Goal: Transaction & Acquisition: Purchase product/service

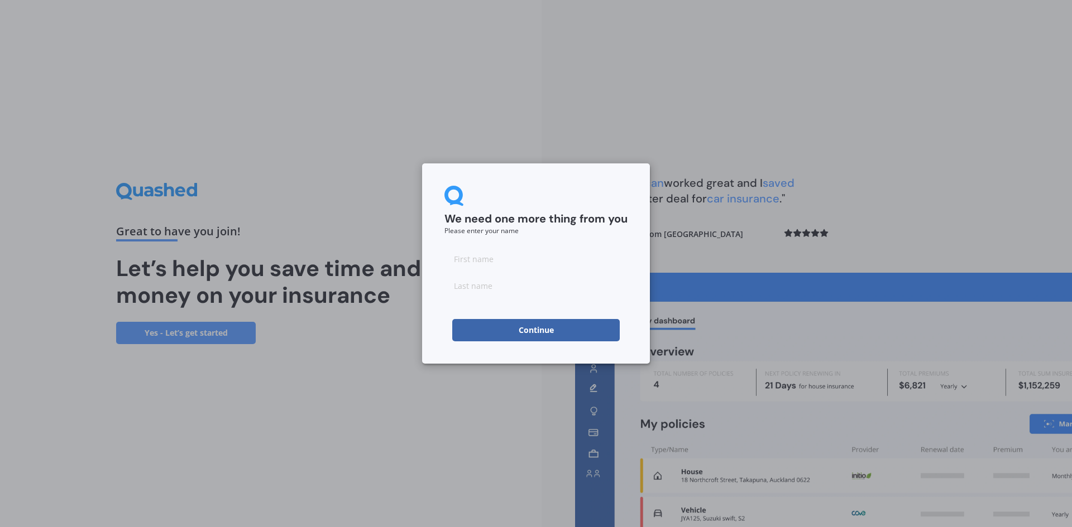
click at [555, 328] on button "Continue" at bounding box center [535, 330] width 167 height 22
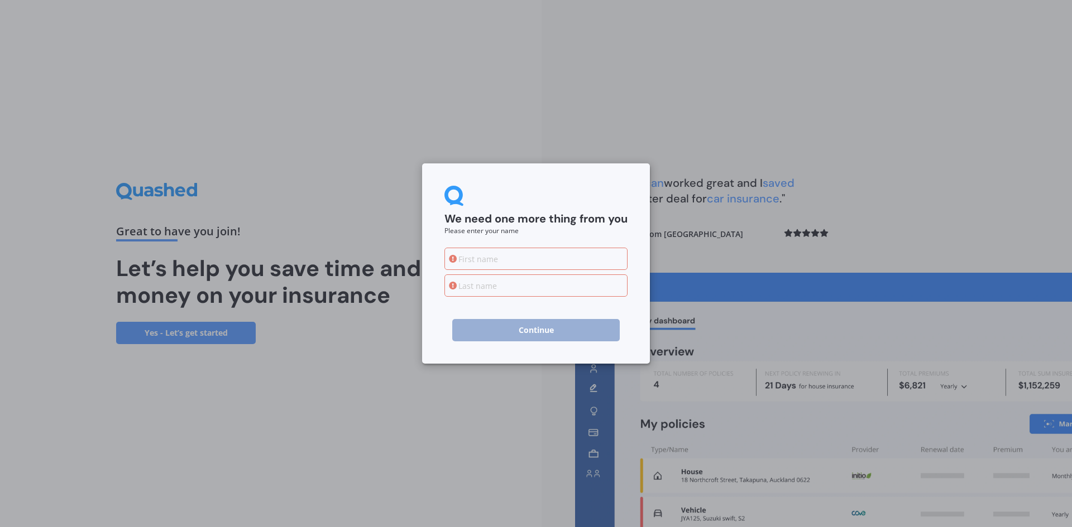
click at [546, 259] on input at bounding box center [535, 259] width 183 height 22
click at [470, 262] on input at bounding box center [535, 259] width 183 height 22
type input "Aiyad"
type input "j"
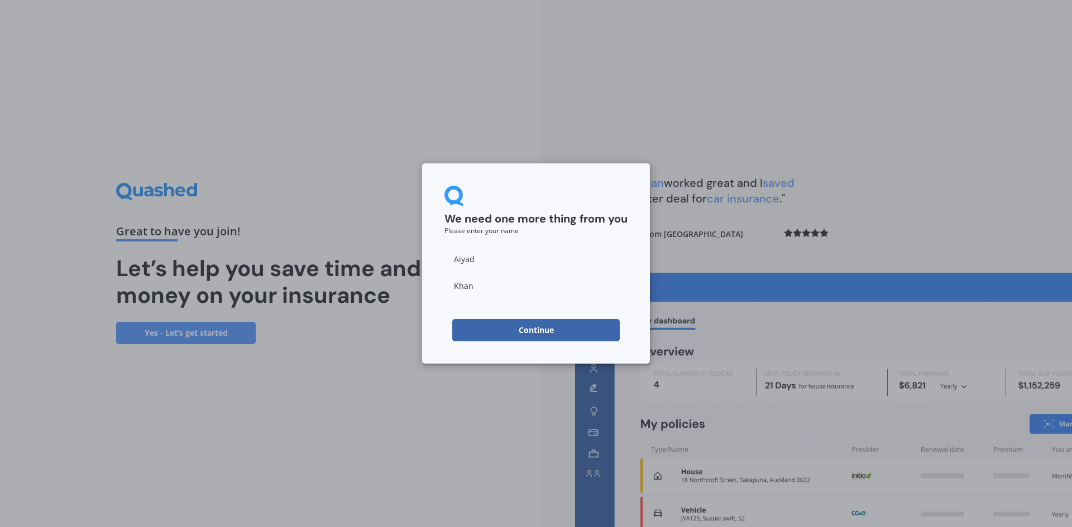
type input "Khan"
click at [504, 233] on small "Please enter your name" at bounding box center [481, 230] width 74 height 9
click at [572, 336] on button "Continue" at bounding box center [535, 330] width 167 height 22
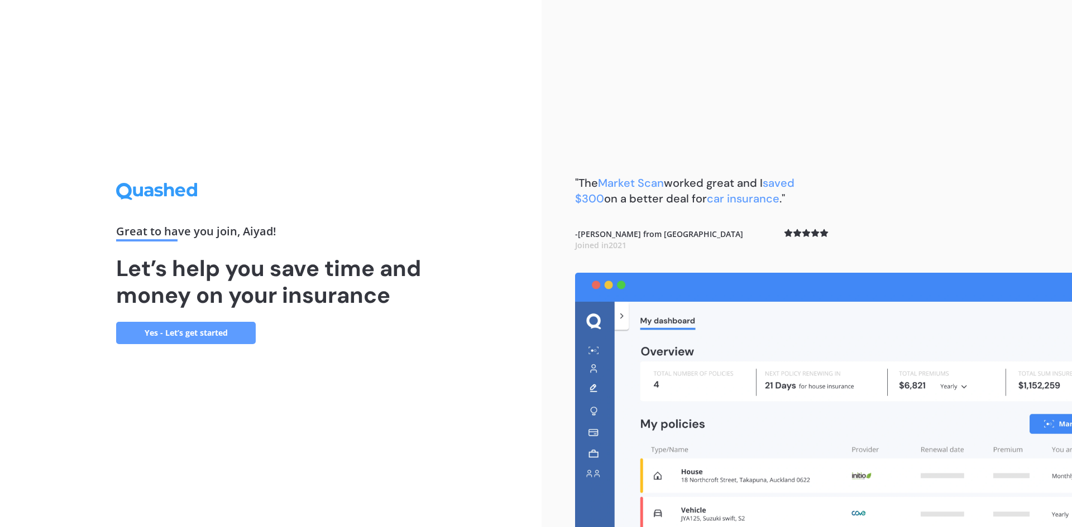
click at [161, 338] on link "Yes - Let’s get started" at bounding box center [186, 333] width 140 height 22
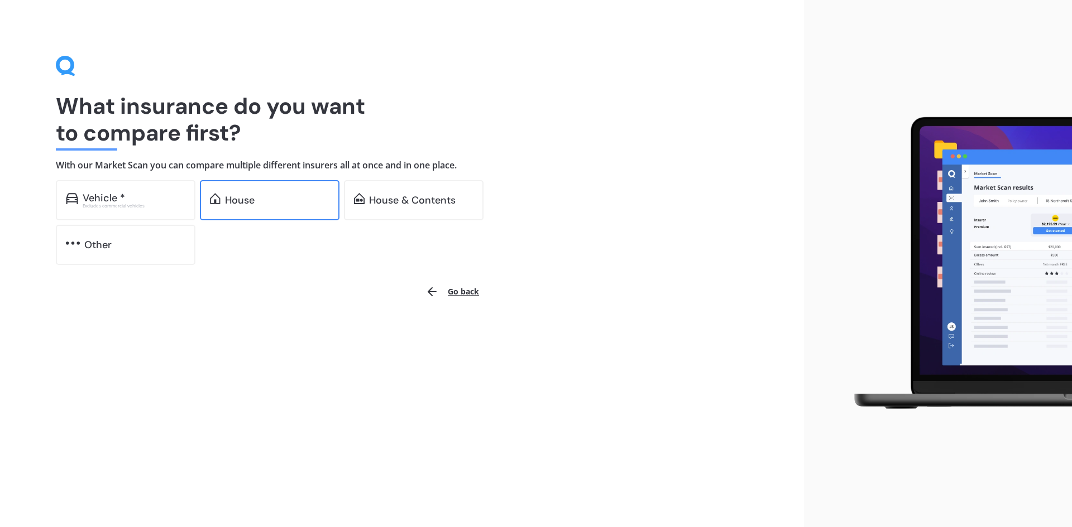
click at [267, 196] on div "House" at bounding box center [277, 200] width 104 height 11
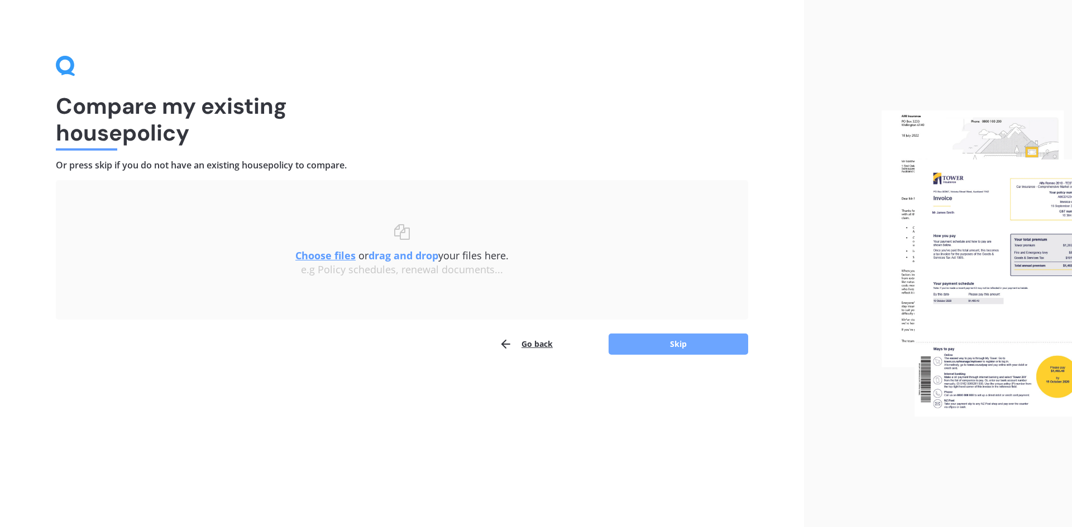
click at [670, 338] on button "Skip" at bounding box center [678, 344] width 140 height 21
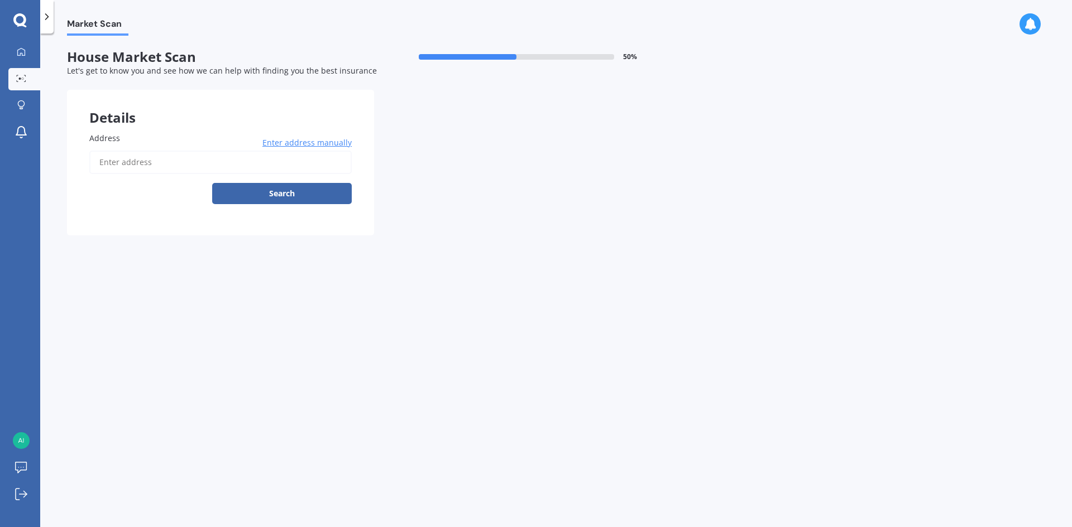
click at [179, 156] on input "Address" at bounding box center [220, 162] width 262 height 23
type input "[STREET_ADDRESS]"
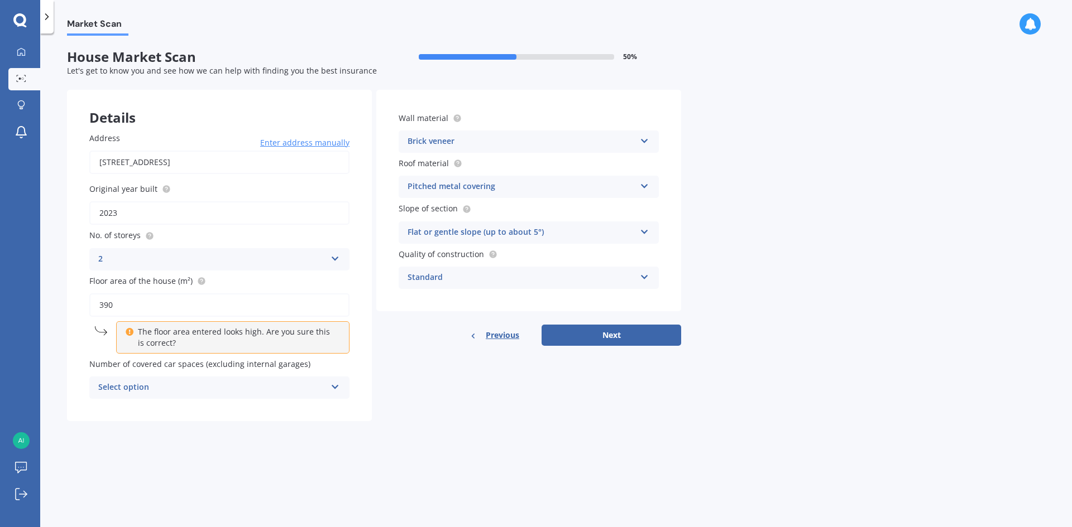
click at [289, 387] on div "Select option" at bounding box center [212, 387] width 228 height 13
click at [211, 453] on div "2" at bounding box center [219, 450] width 259 height 20
click at [311, 382] on div "2" at bounding box center [212, 387] width 228 height 13
click at [255, 401] on div "0" at bounding box center [219, 410] width 259 height 20
click at [639, 329] on button "Next" at bounding box center [611, 335] width 140 height 21
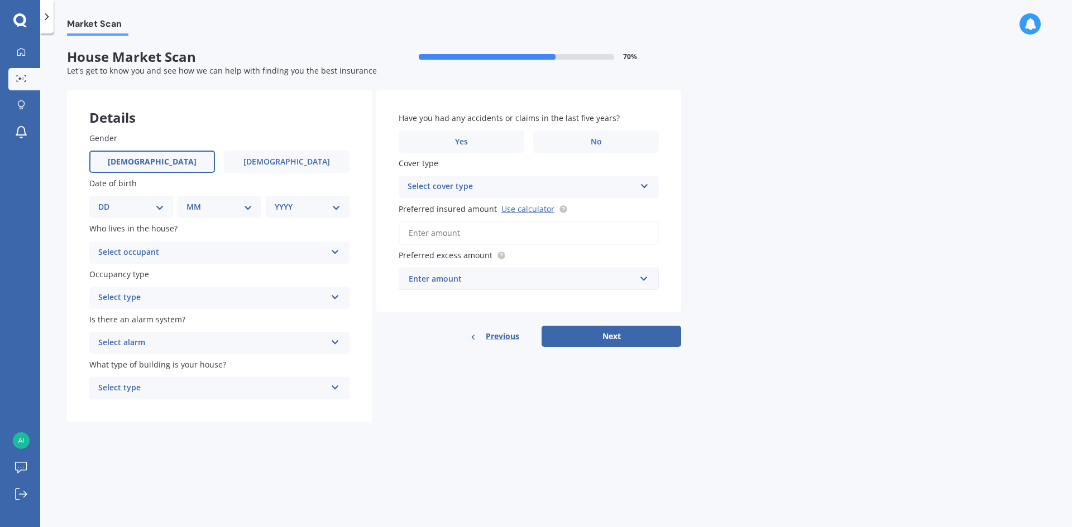
click at [168, 159] on label "[DEMOGRAPHIC_DATA]" at bounding box center [152, 162] width 126 height 22
click at [0, 0] on input "[DEMOGRAPHIC_DATA]" at bounding box center [0, 0] width 0 height 0
click at [143, 199] on div "DD 01 02 03 04 05 06 07 08 09 10 11 12 13 14 15 16 17 18 19 20 21 22 23 24 25 2…" at bounding box center [131, 207] width 84 height 22
click at [157, 208] on select "DD 01 02 03 04 05 06 07 08 09 10 11 12 13 14 15 16 17 18 19 20 21 22 23 24 25 2…" at bounding box center [131, 207] width 66 height 12
select select "12"
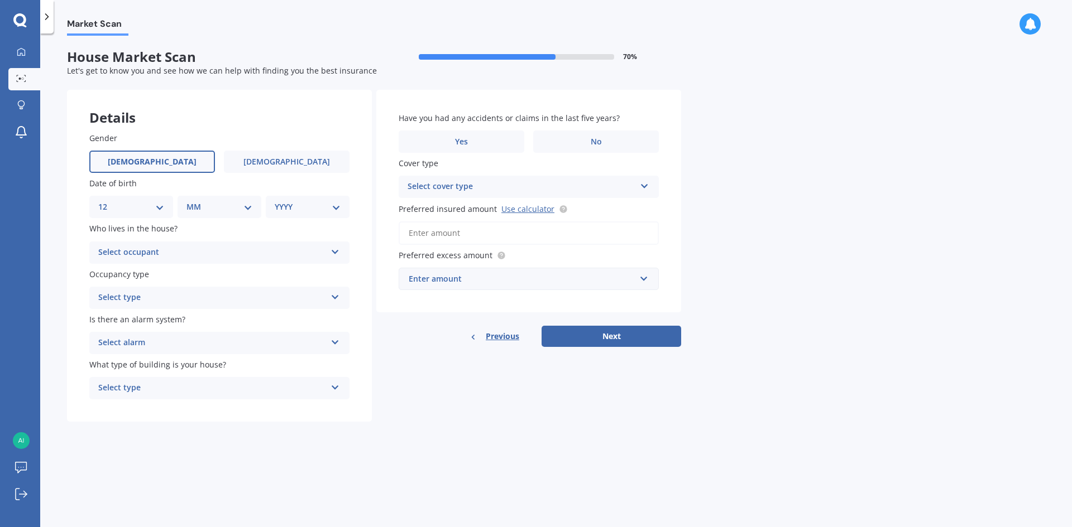
click at [107, 201] on select "DD 01 02 03 04 05 06 07 08 09 10 11 12 13 14 15 16 17 18 19 20 21 22 23 24 25 2…" at bounding box center [131, 207] width 66 height 12
click at [238, 212] on select "MM 01 02 03 04 05 06 07 08 09 10 11 12" at bounding box center [221, 207] width 61 height 12
select select "06"
click at [191, 201] on select "MM 01 02 03 04 05 06 07 08 09 10 11 12" at bounding box center [221, 207] width 61 height 12
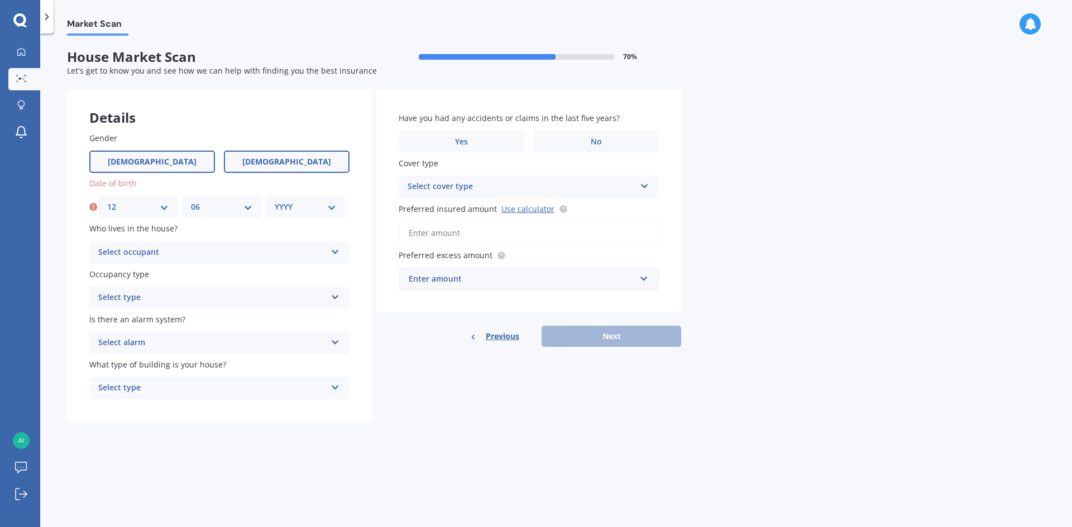
click at [313, 156] on label "[DEMOGRAPHIC_DATA]" at bounding box center [287, 162] width 126 height 22
click at [0, 0] on input "[DEMOGRAPHIC_DATA]" at bounding box center [0, 0] width 0 height 0
click at [140, 161] on label "[DEMOGRAPHIC_DATA]" at bounding box center [152, 162] width 126 height 22
click at [0, 0] on input "[DEMOGRAPHIC_DATA]" at bounding box center [0, 0] width 0 height 0
click at [328, 210] on select "YYYY 2009 2008 2007 2006 2005 2004 2003 2002 2001 2000 1999 1998 1997 1996 1995…" at bounding box center [305, 207] width 61 height 12
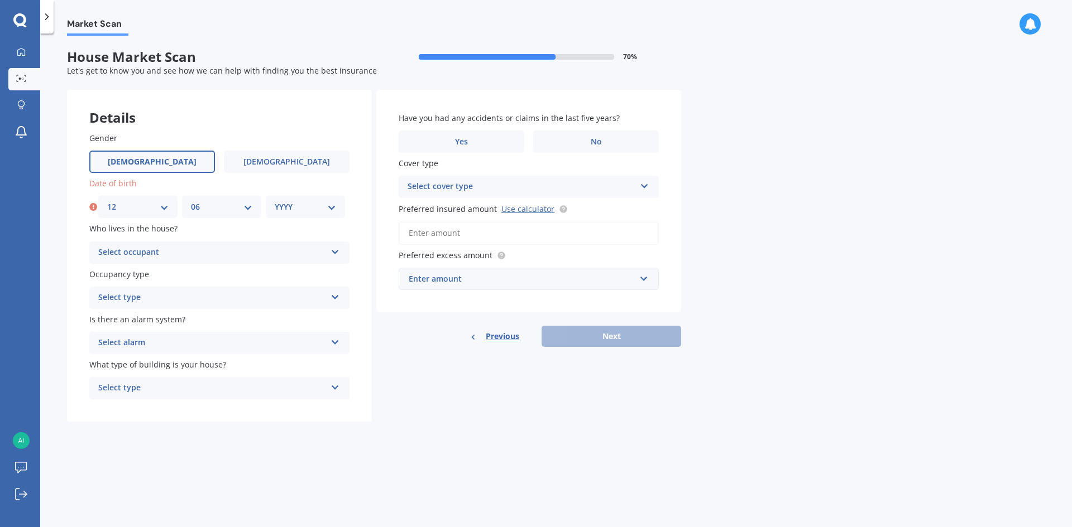
select select "1981"
click at [275, 201] on select "YYYY 2009 2008 2007 2006 2005 2004 2003 2002 2001 2000 1999 1998 1997 1996 1995…" at bounding box center [305, 207] width 61 height 12
click at [177, 257] on div "Select occupant" at bounding box center [212, 252] width 228 height 13
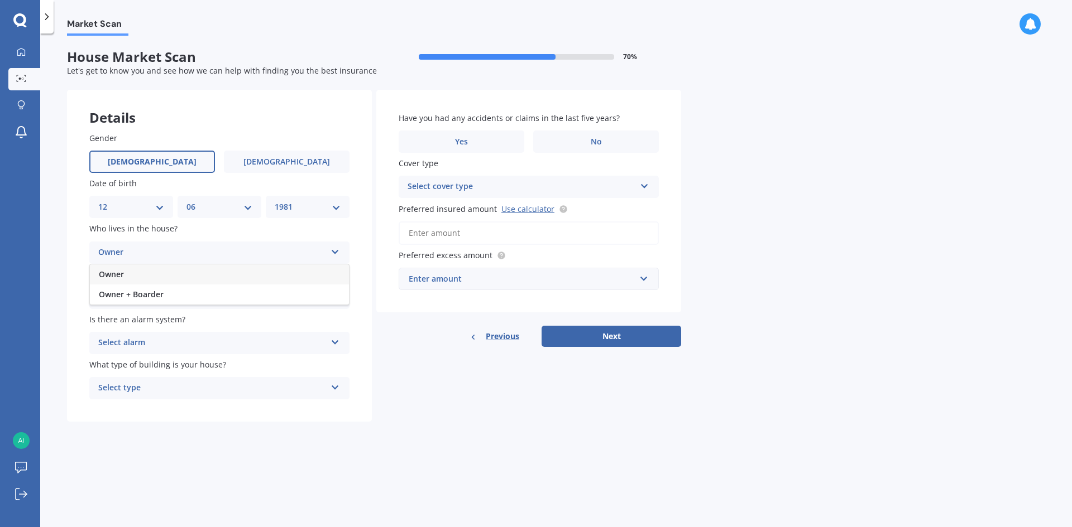
click at [171, 277] on div "Owner" at bounding box center [219, 275] width 259 height 20
click at [171, 277] on label "Occupancy type" at bounding box center [217, 274] width 256 height 12
click at [170, 296] on div "Select type" at bounding box center [212, 297] width 228 height 13
click at [171, 321] on div "Permanent" at bounding box center [219, 320] width 259 height 20
click at [172, 338] on div "Select alarm" at bounding box center [212, 343] width 228 height 13
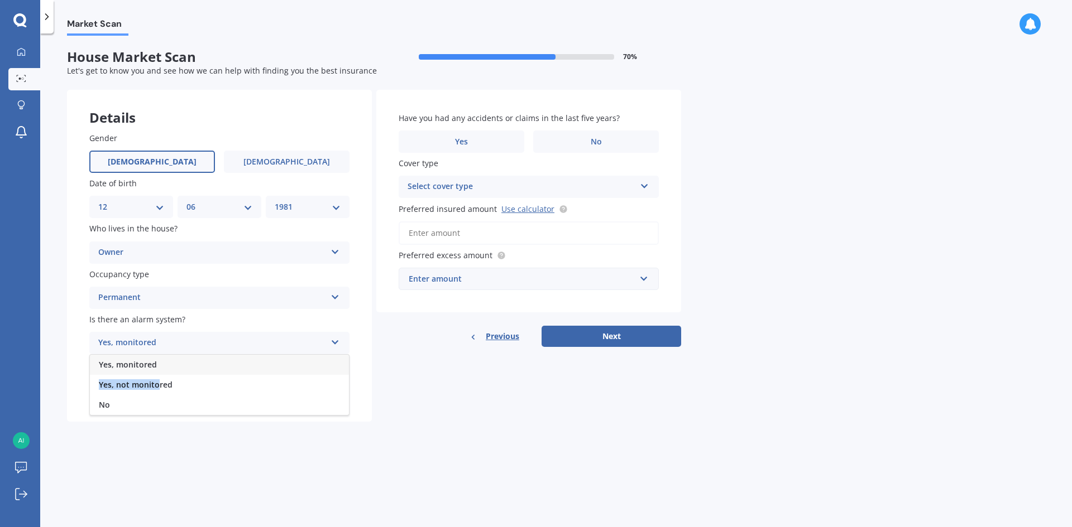
drag, startPoint x: 169, startPoint y: 364, endPoint x: 164, endPoint y: 385, distance: 21.3
click at [160, 386] on div "Yes, monitored Yes, not monitored No" at bounding box center [219, 384] width 260 height 61
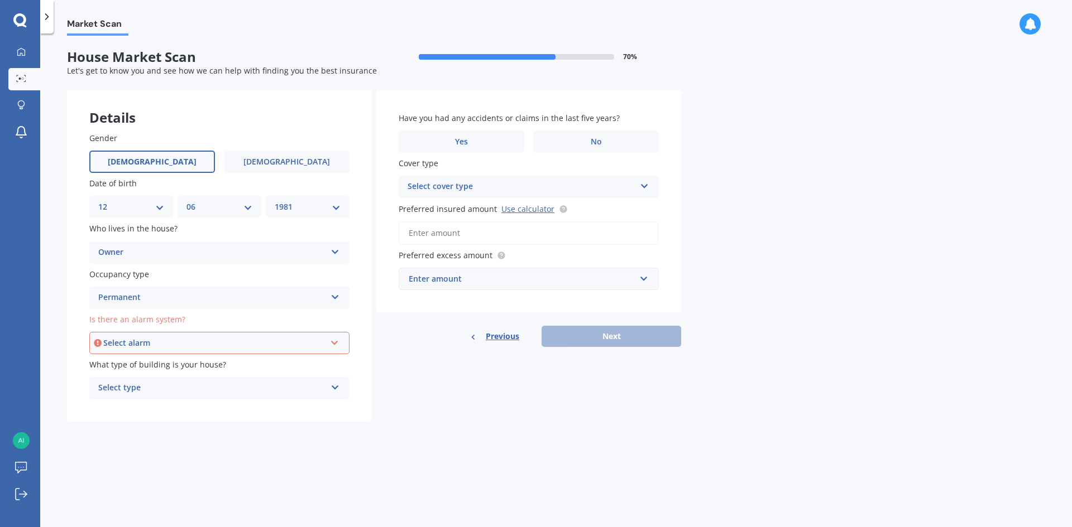
click at [196, 346] on div "Select alarm" at bounding box center [214, 343] width 222 height 12
click at [180, 386] on div "Yes, not monitored" at bounding box center [219, 385] width 258 height 20
click at [170, 390] on div "Select type" at bounding box center [212, 388] width 228 height 13
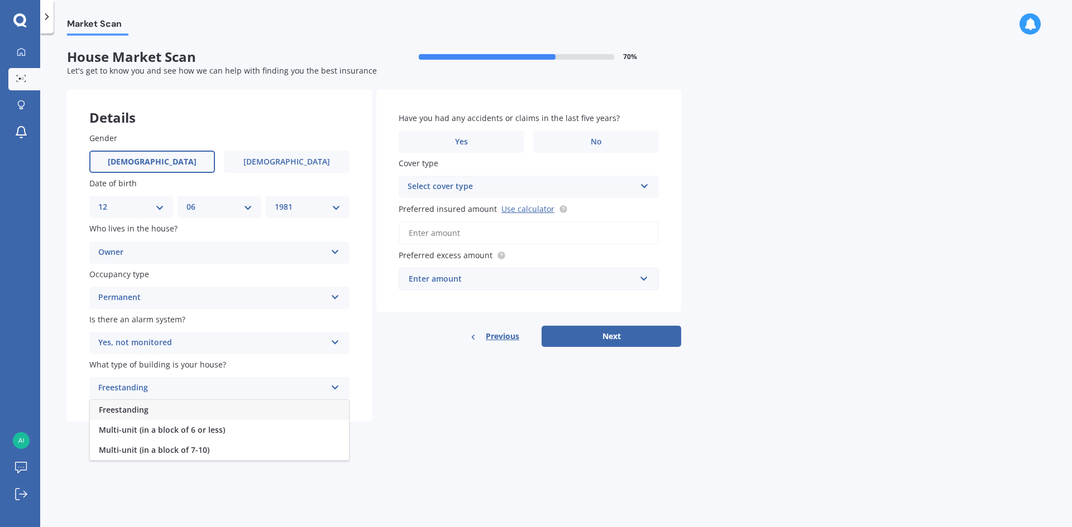
click at [166, 407] on div "Freestanding" at bounding box center [219, 410] width 259 height 20
drag, startPoint x: 584, startPoint y: 142, endPoint x: 583, endPoint y: 154, distance: 12.4
click at [584, 142] on label "No" at bounding box center [596, 142] width 126 height 22
click at [0, 0] on input "No" at bounding box center [0, 0] width 0 height 0
click at [543, 187] on div "Select cover type" at bounding box center [521, 186] width 228 height 13
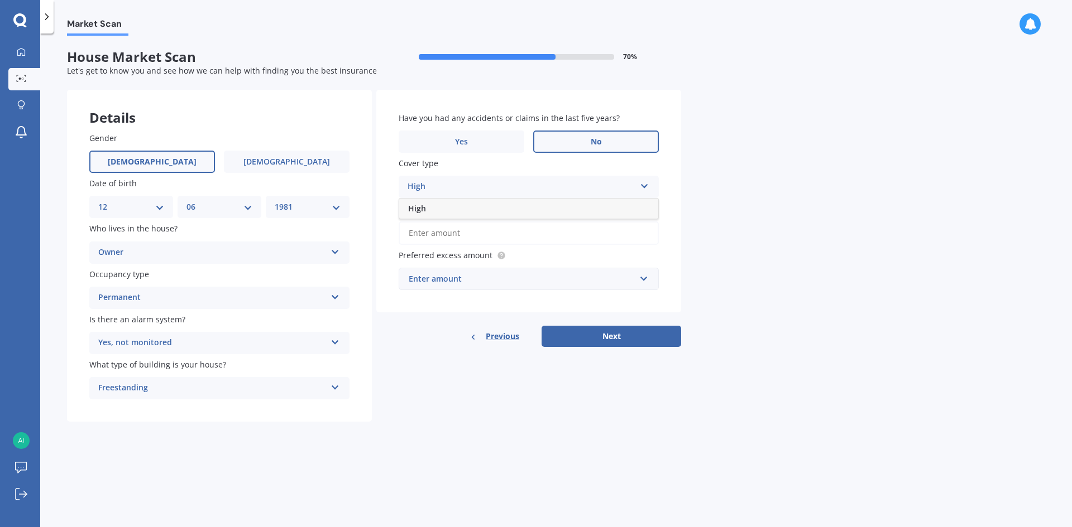
click at [640, 186] on icon at bounding box center [644, 184] width 9 height 8
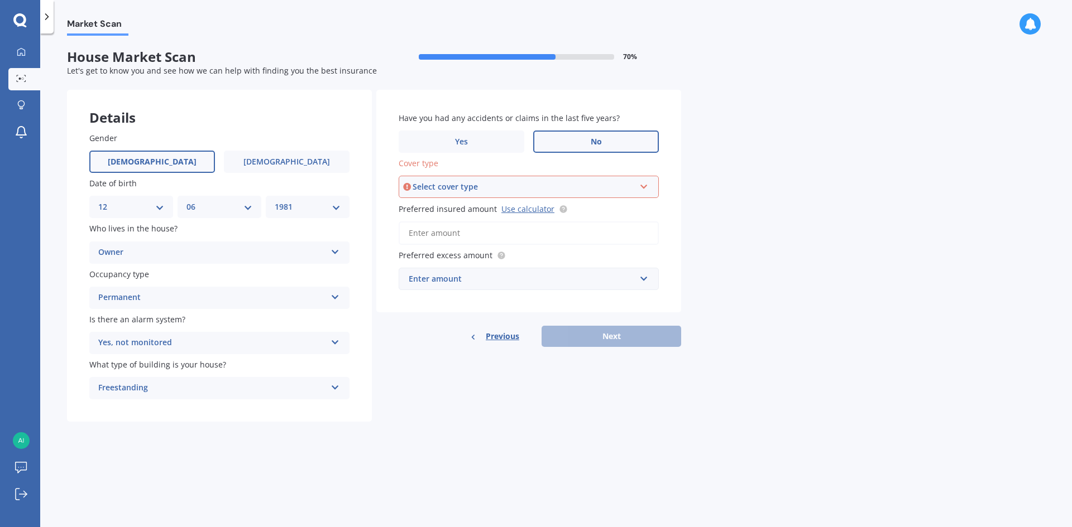
click at [641, 184] on icon at bounding box center [643, 185] width 9 height 8
click at [573, 215] on div "High" at bounding box center [529, 208] width 258 height 20
click at [454, 237] on input "Preferred insured amount Use calculator" at bounding box center [529, 233] width 260 height 23
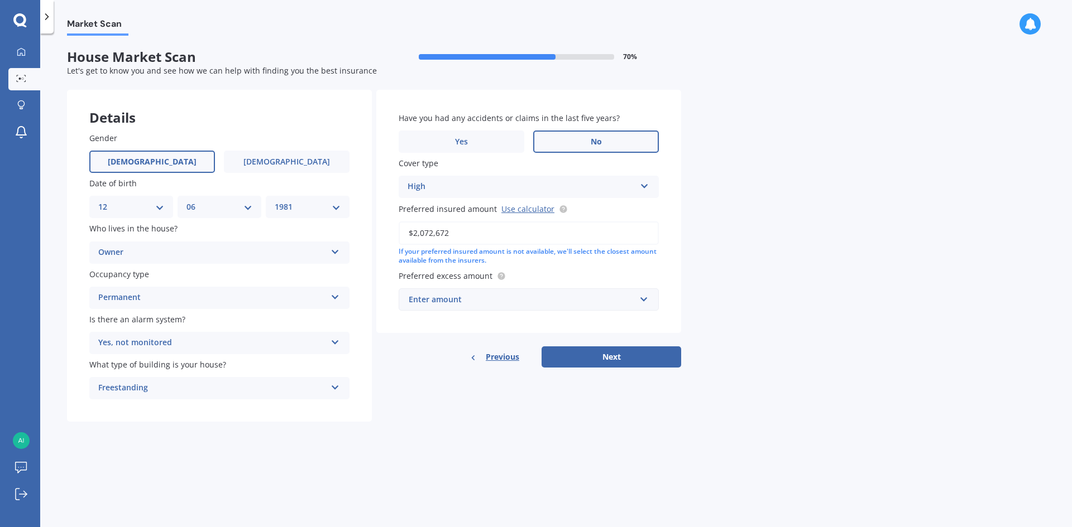
click at [419, 233] on input "$2,072,672" at bounding box center [529, 233] width 260 height 23
type input "$2,100,000"
click at [455, 390] on div "Details Gender [DEMOGRAPHIC_DATA] [DEMOGRAPHIC_DATA] Date of birth DD 01 02 03 …" at bounding box center [374, 256] width 614 height 333
click at [636, 296] on input "text" at bounding box center [525, 299] width 250 height 21
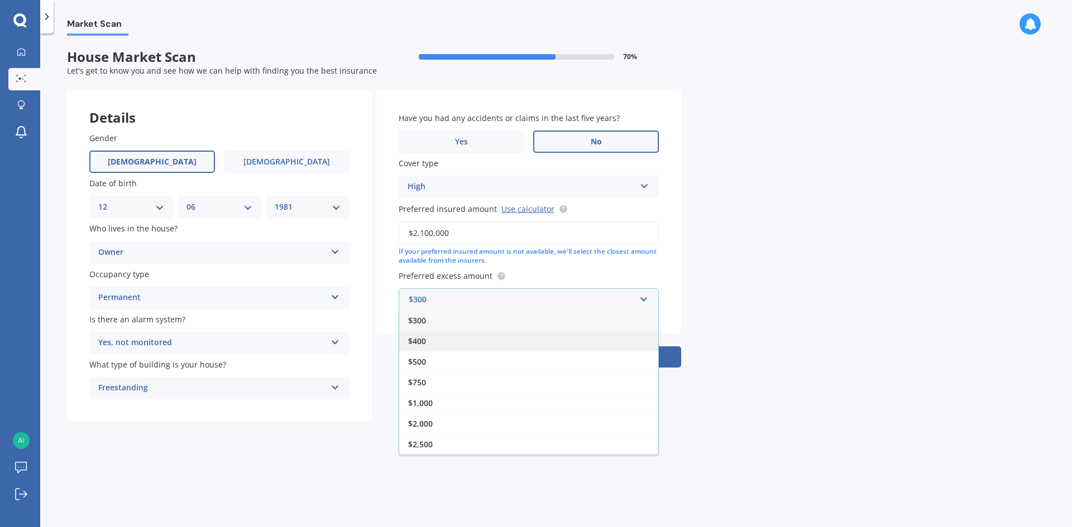
click at [563, 337] on div "$400" at bounding box center [528, 341] width 259 height 21
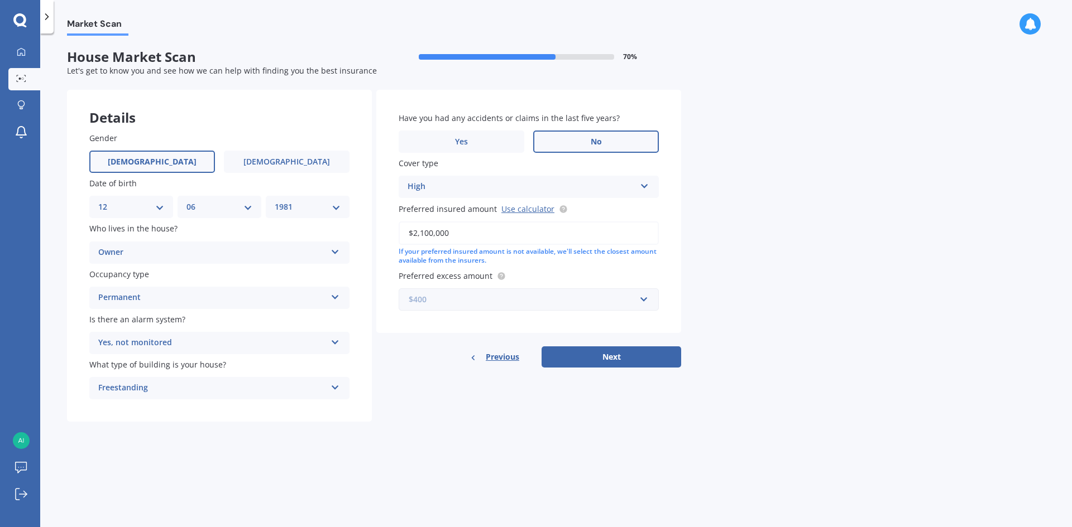
click at [644, 298] on input "text" at bounding box center [525, 299] width 250 height 21
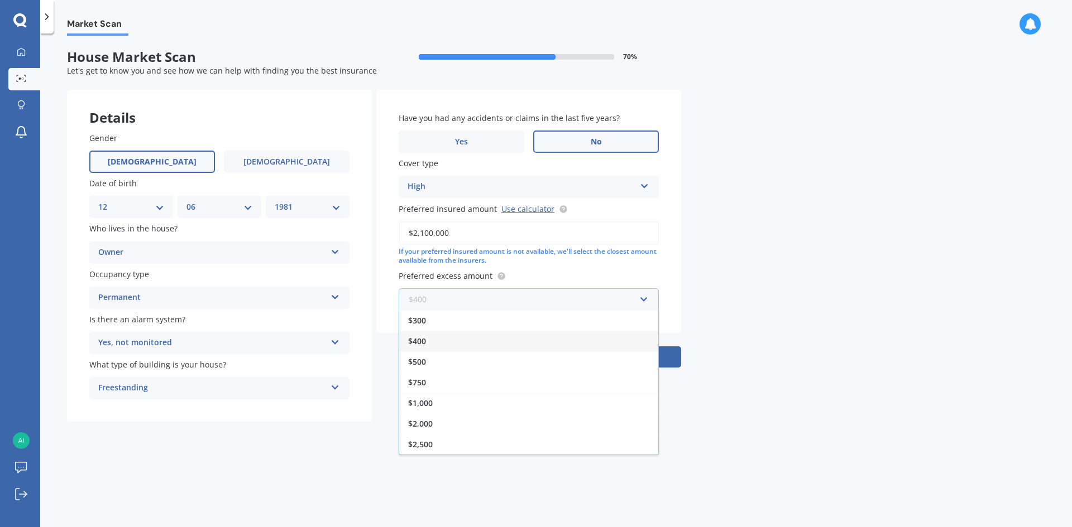
click at [644, 298] on input "text" at bounding box center [525, 299] width 250 height 21
click at [746, 359] on div "Market Scan House Market Scan 70 % Let's get to know you and see how we can hel…" at bounding box center [555, 283] width 1031 height 494
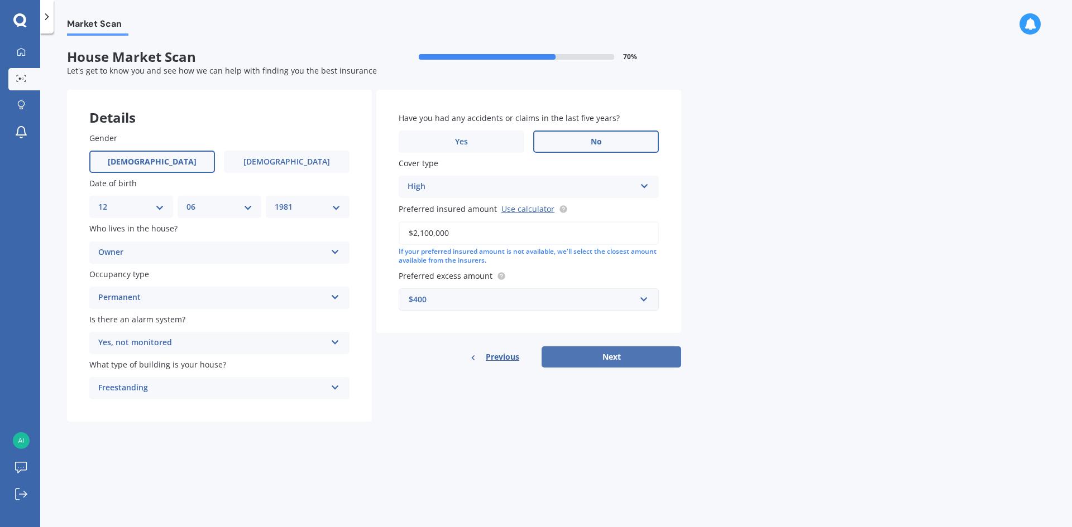
click at [644, 357] on button "Next" at bounding box center [611, 357] width 140 height 21
select select "12"
select select "06"
select select "1981"
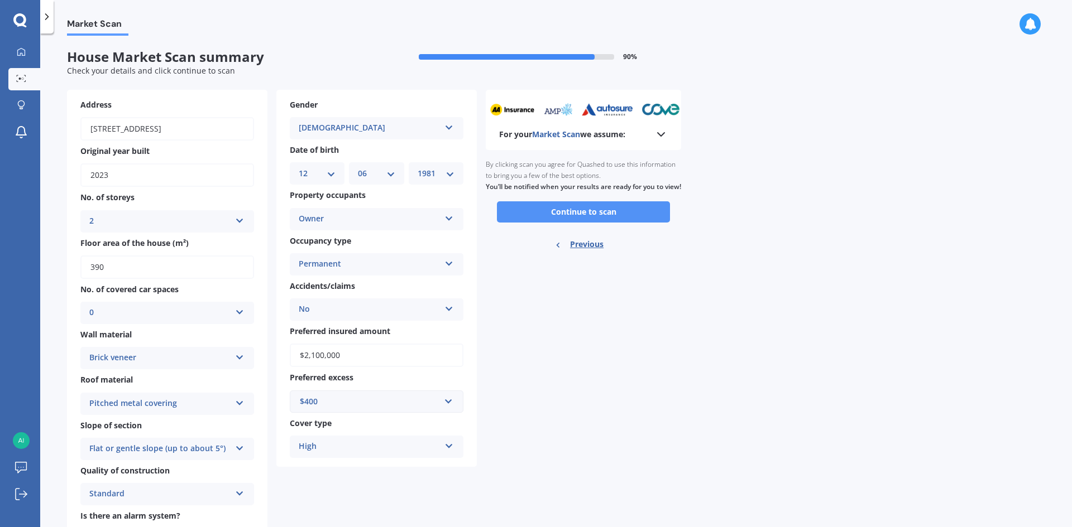
click at [599, 223] on button "Continue to scan" at bounding box center [583, 211] width 173 height 21
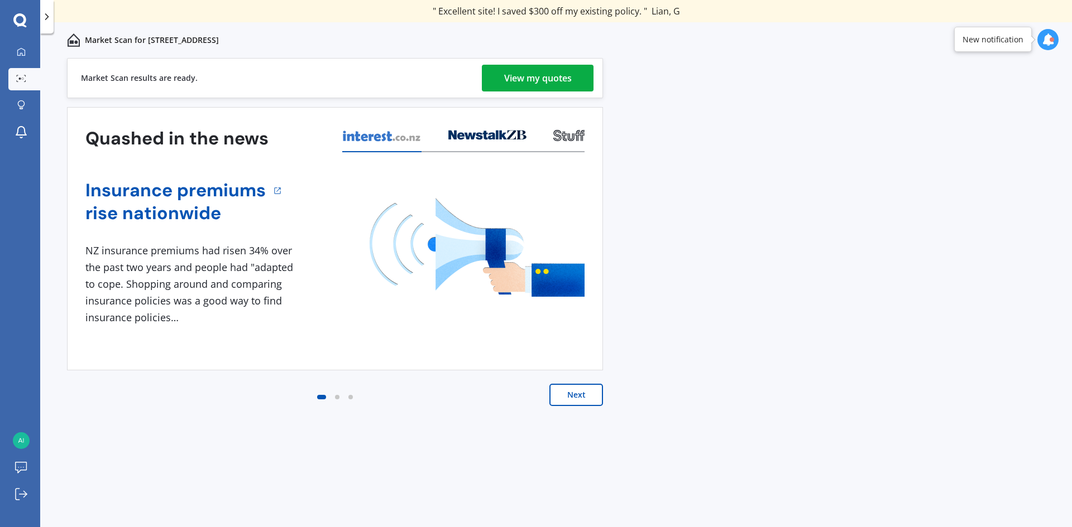
click at [542, 82] on div "View my quotes" at bounding box center [538, 78] width 68 height 27
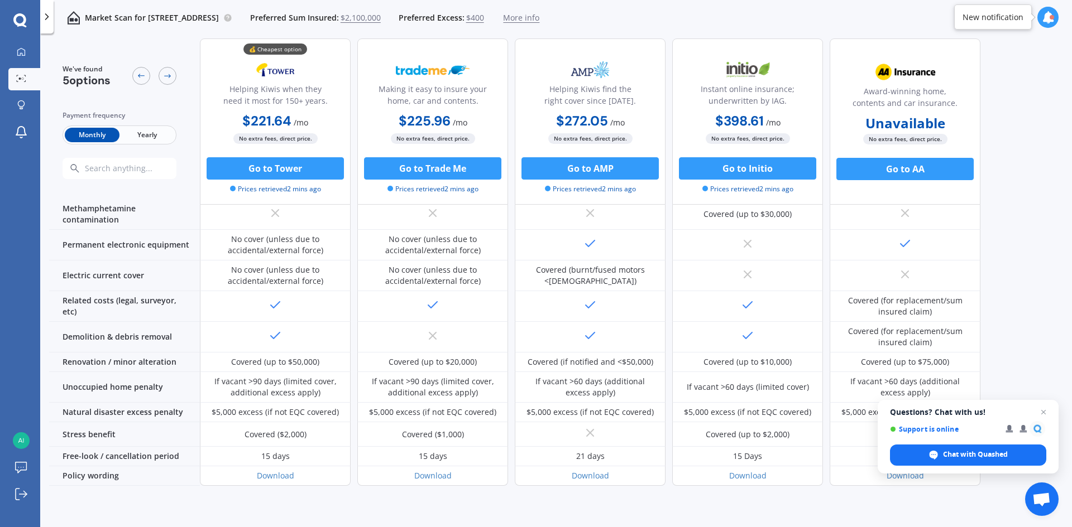
scroll to position [347, 0]
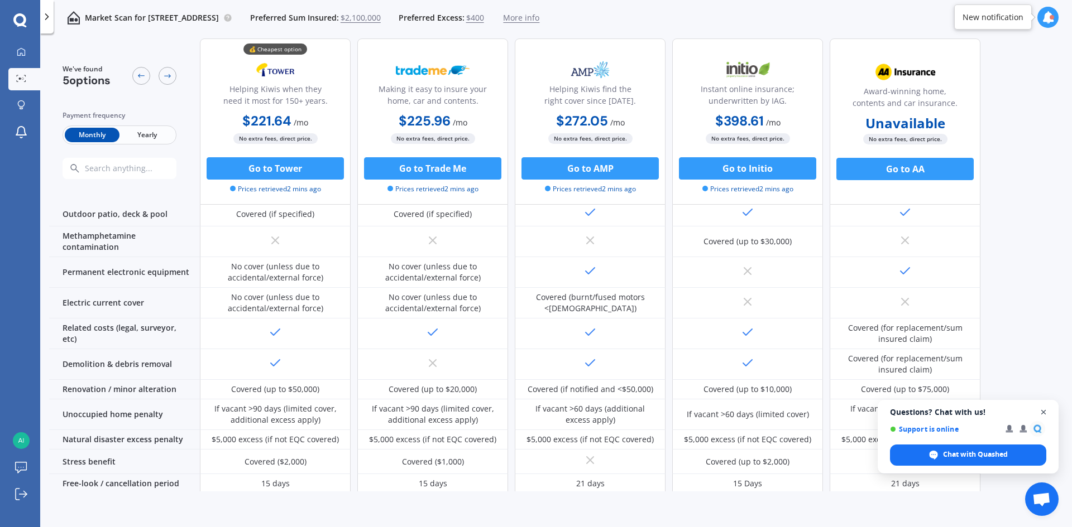
click at [1044, 412] on span "Close chat" at bounding box center [1044, 413] width 14 height 14
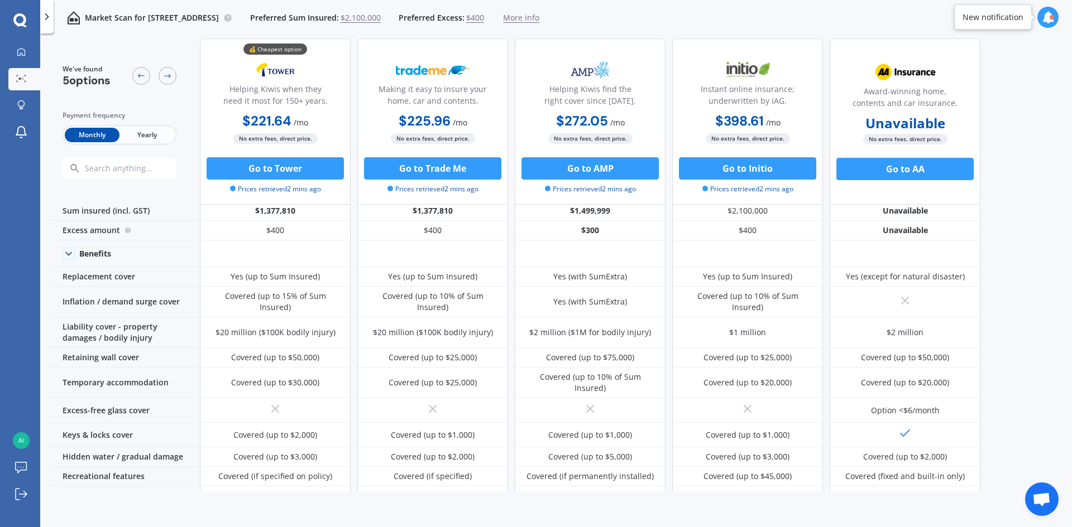
scroll to position [0, 0]
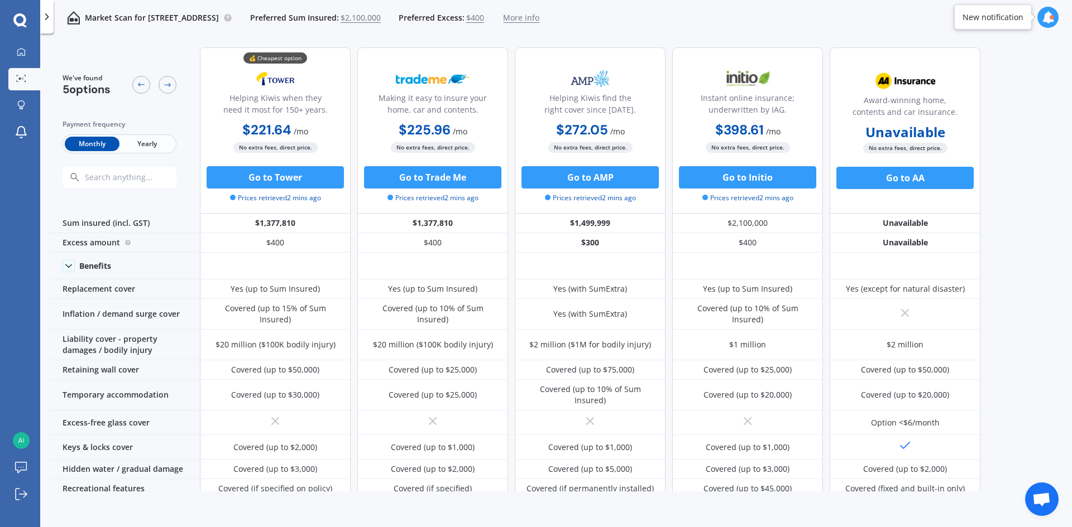
click at [159, 148] on span "Yearly" at bounding box center [146, 144] width 55 height 15
